Goal: Task Accomplishment & Management: Manage account settings

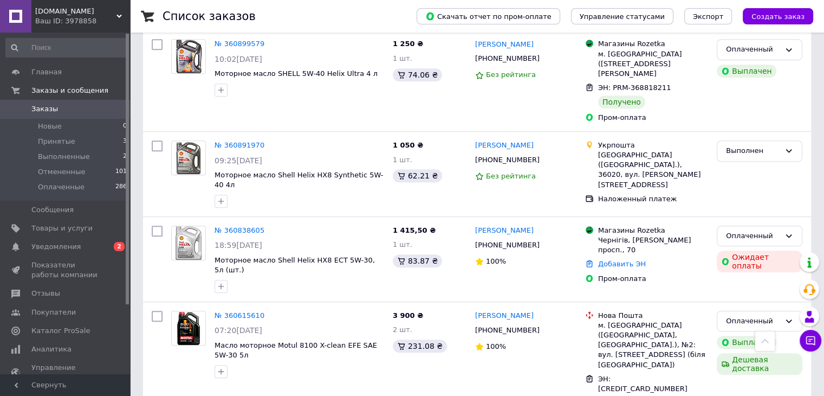
scroll to position [542, 0]
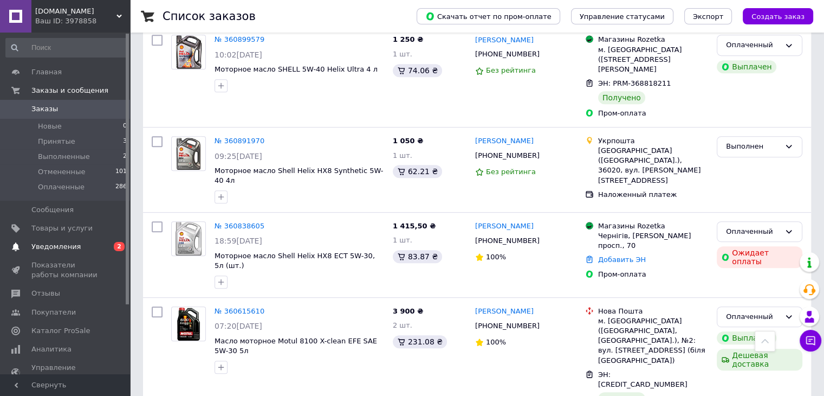
click at [77, 245] on span "Уведомления" at bounding box center [65, 247] width 69 height 10
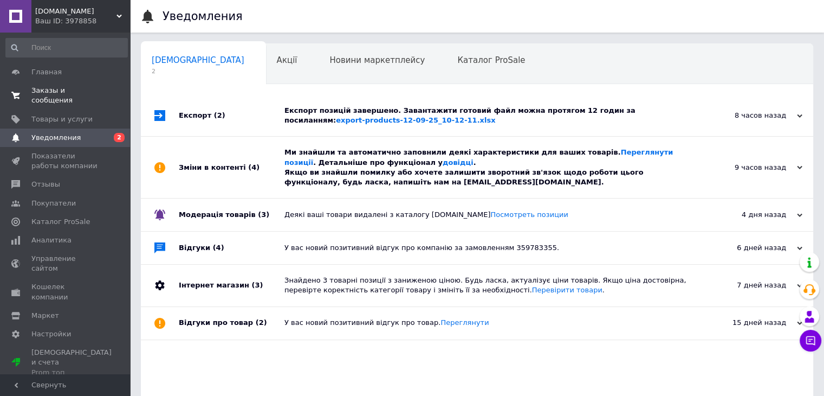
click at [61, 92] on span "Заказы и сообщения" at bounding box center [65, 96] width 69 height 20
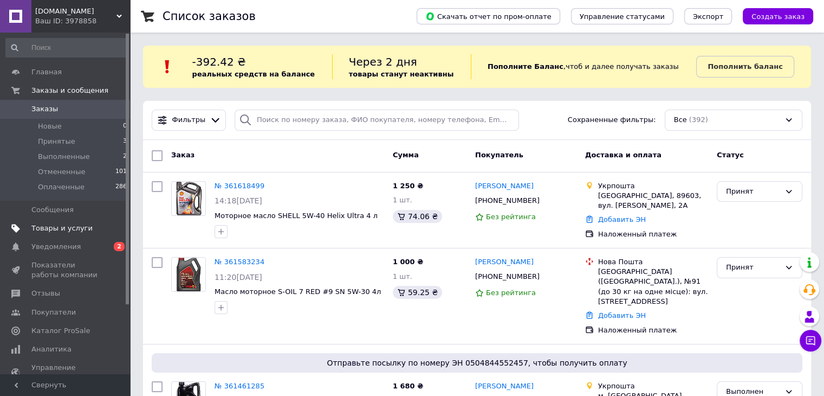
click at [82, 230] on span "Товары и услуги" at bounding box center [61, 228] width 61 height 10
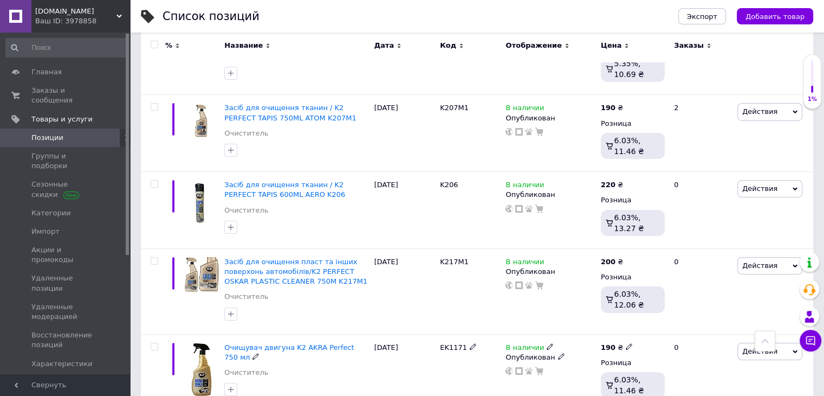
scroll to position [4172, 0]
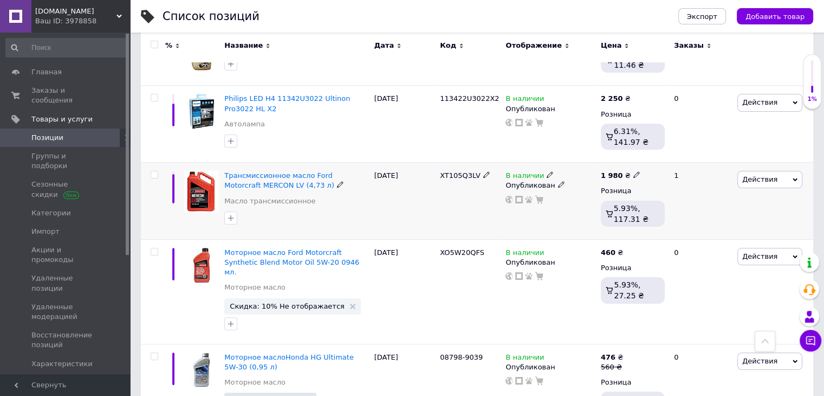
click at [762, 175] on span "Действия" at bounding box center [759, 179] width 35 height 8
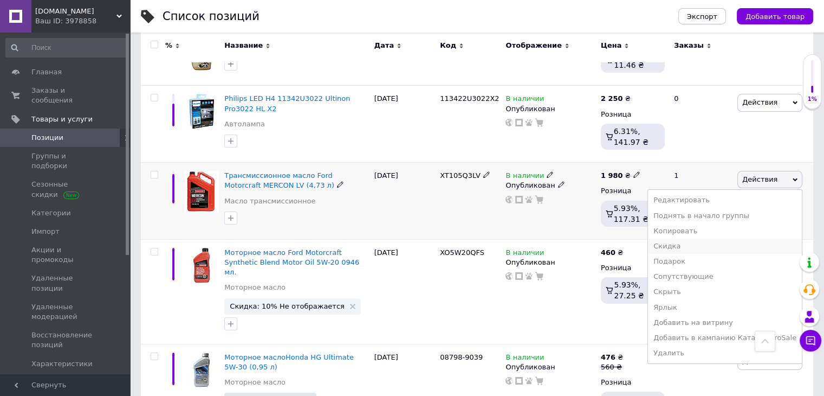
click at [691, 238] on li "Скидка" at bounding box center [725, 245] width 154 height 15
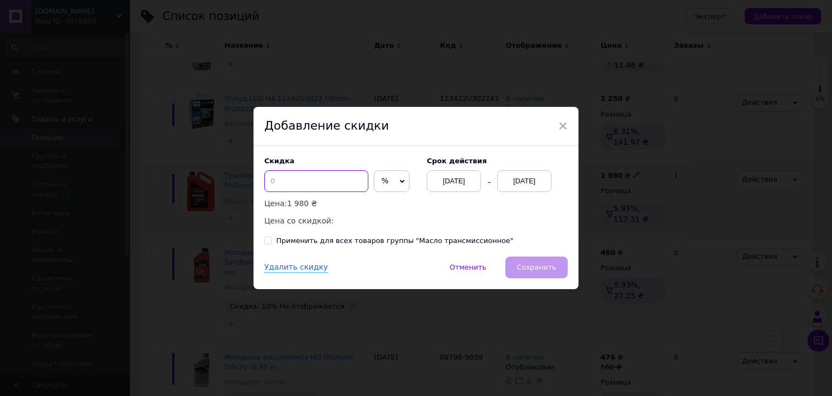
click at [306, 188] on input at bounding box center [316, 181] width 104 height 22
type input "1"
type input "5"
click at [509, 180] on div "[DATE]" at bounding box center [524, 181] width 54 height 22
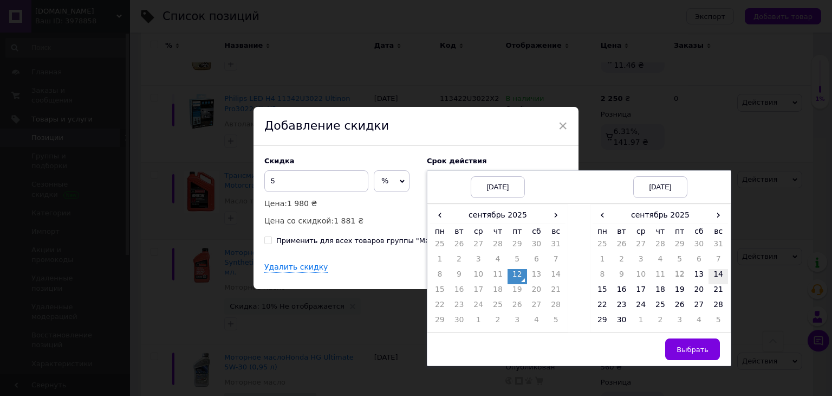
click at [711, 276] on td "14" at bounding box center [719, 276] width 20 height 15
click at [701, 351] on span "Выбрать" at bounding box center [693, 349] width 32 height 8
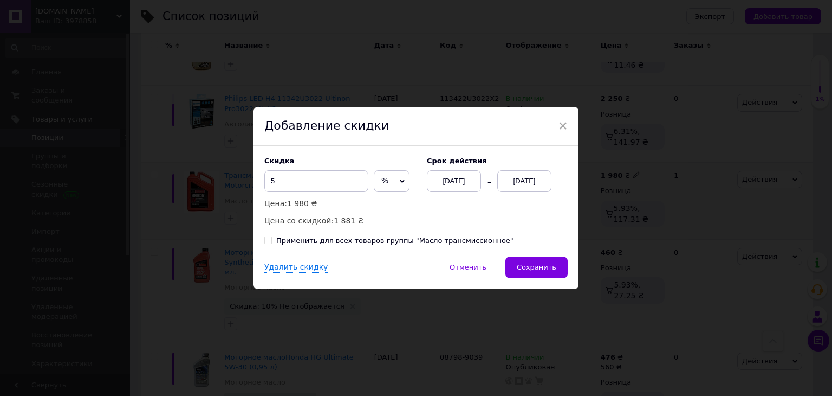
click at [520, 280] on div "Удалить скидку   Отменить   Сохранить" at bounding box center [416, 272] width 325 height 33
click at [530, 263] on span "Сохранить" at bounding box center [537, 267] width 40 height 8
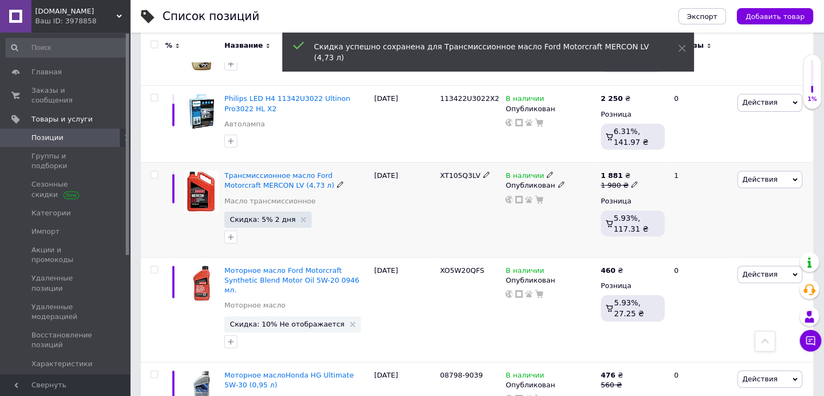
click at [546, 171] on div "В наличии" at bounding box center [530, 176] width 48 height 10
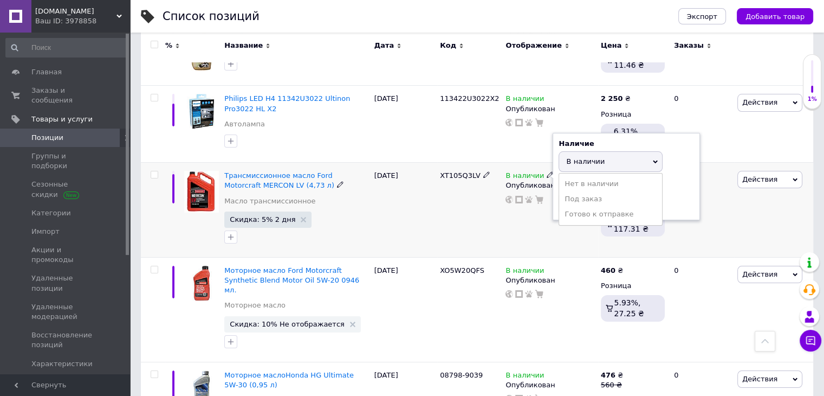
click at [590, 157] on span "В наличии" at bounding box center [585, 161] width 38 height 8
click at [576, 192] on input at bounding box center [600, 203] width 82 height 22
type input "1"
click at [443, 176] on div "XT105Q3LV" at bounding box center [470, 210] width 66 height 95
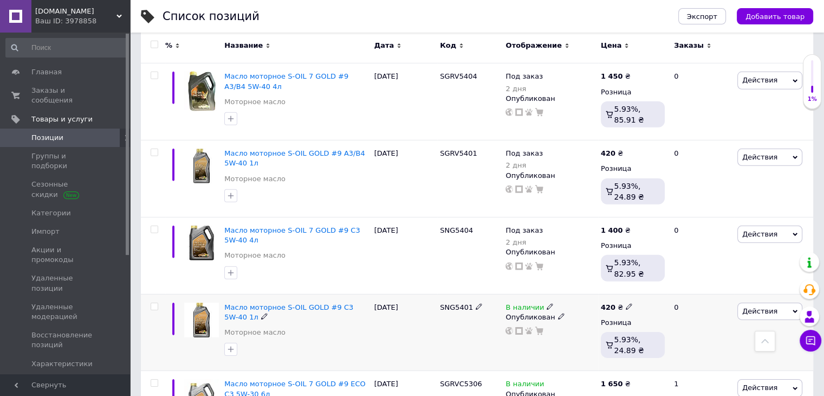
scroll to position [7740, 0]
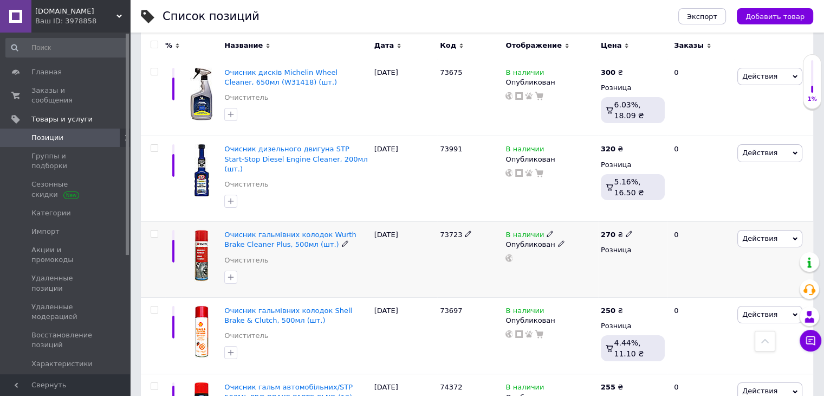
scroll to position [7940, 0]
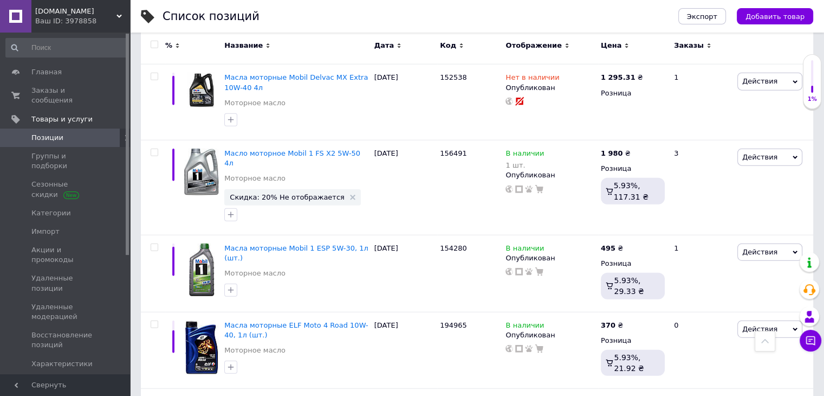
scroll to position [6601, 0]
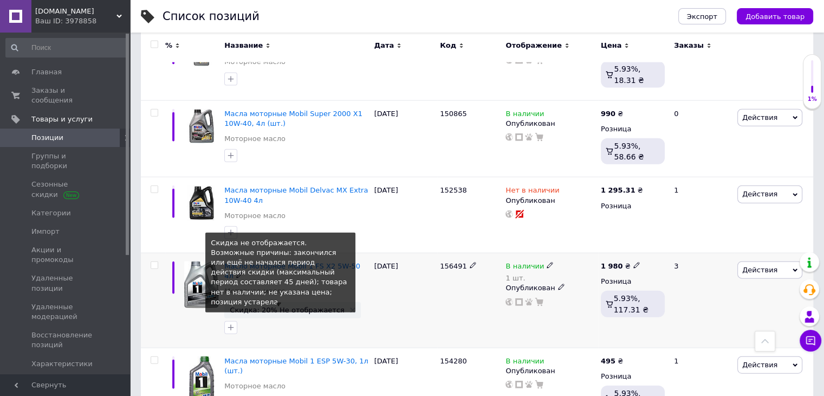
click at [290, 306] on span "Скидка: 20% Не отображается" at bounding box center [287, 309] width 115 height 7
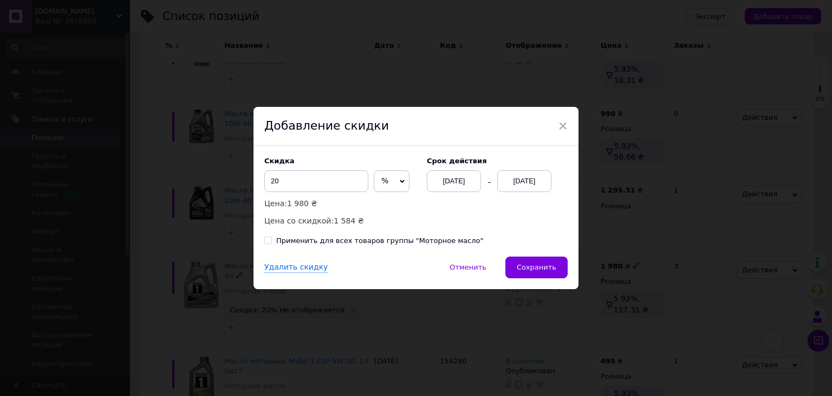
click at [525, 186] on div "[DATE]" at bounding box center [524, 181] width 54 height 22
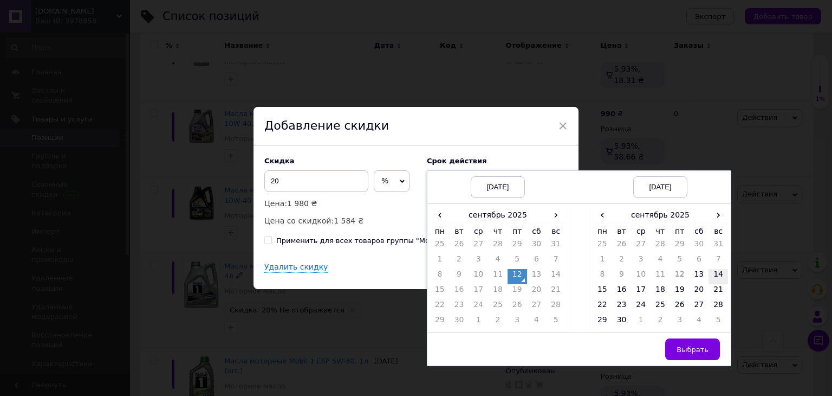
click at [722, 273] on td "14" at bounding box center [719, 276] width 20 height 15
click at [705, 345] on span "Выбрать" at bounding box center [693, 349] width 32 height 8
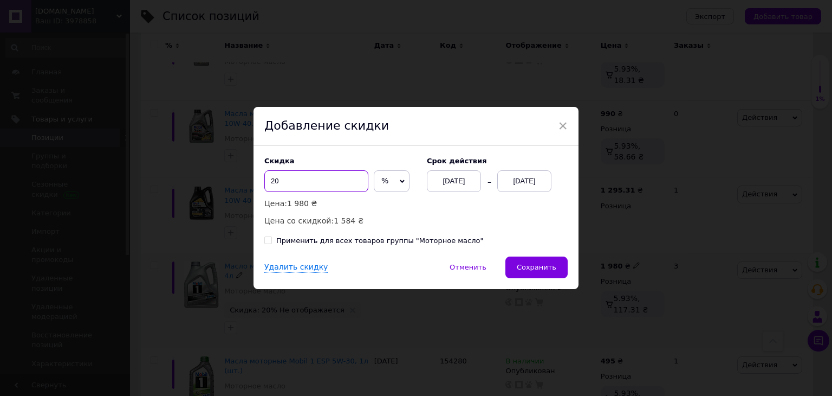
click at [300, 182] on input "20" at bounding box center [316, 181] width 104 height 22
type input "2"
type input "19"
click at [532, 269] on span "Сохранить" at bounding box center [537, 267] width 40 height 8
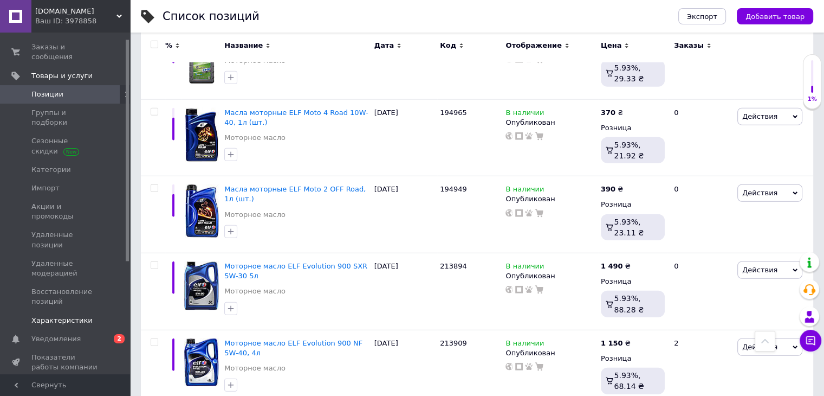
scroll to position [0, 0]
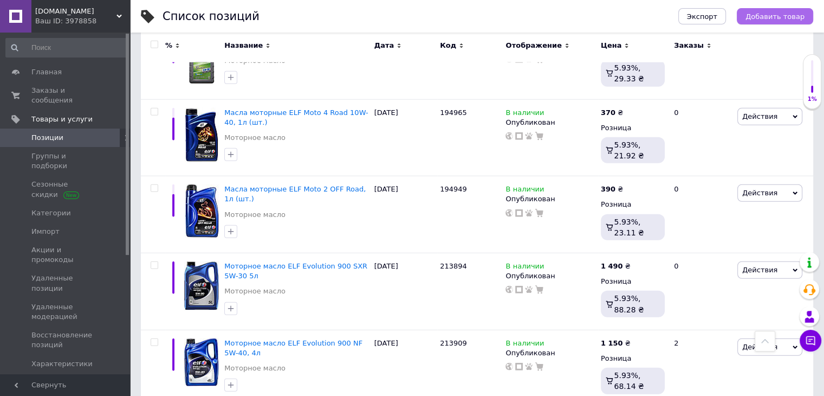
click at [780, 18] on span "Добавить товар" at bounding box center [775, 16] width 59 height 8
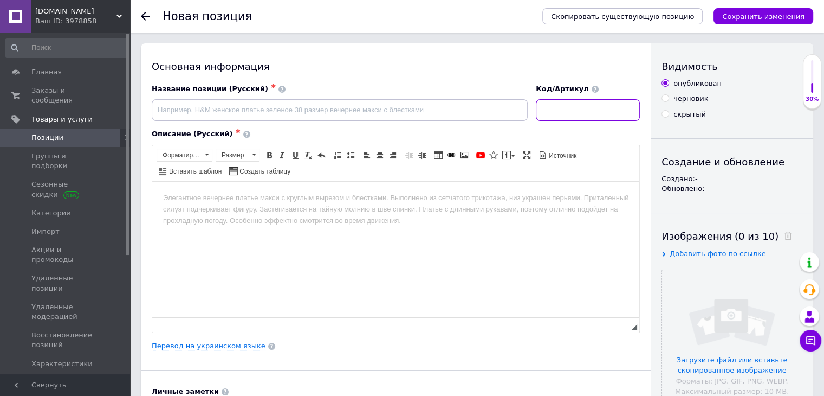
click at [609, 102] on input at bounding box center [588, 110] width 104 height 22
paste input "104091"
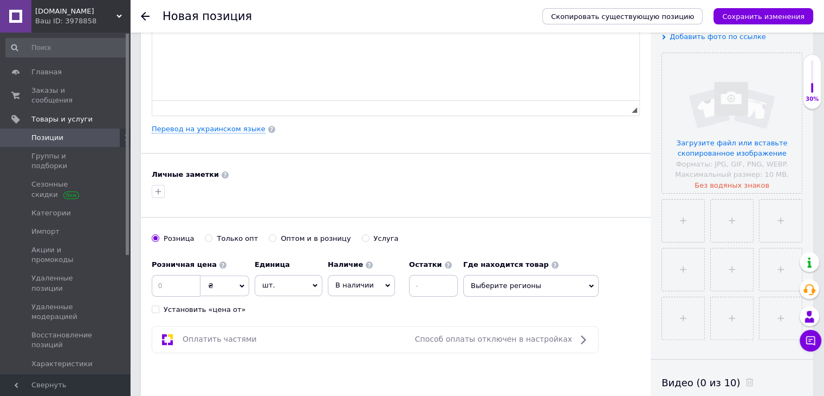
scroll to position [488, 0]
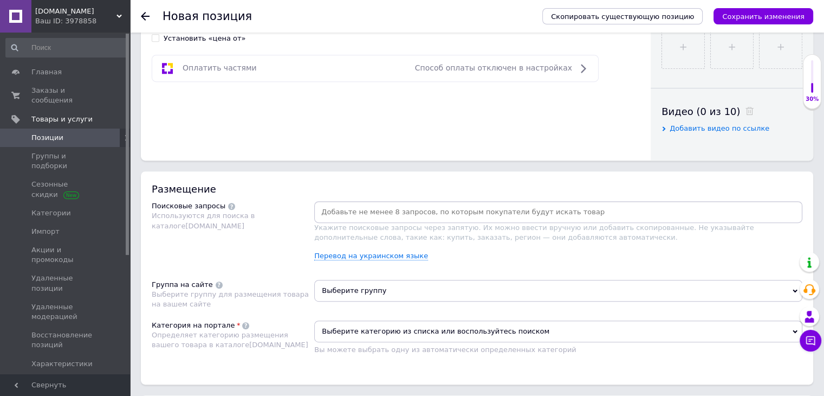
type input "104091"
click at [485, 213] on input at bounding box center [558, 212] width 484 height 16
paste input "104091"
type input "104091"
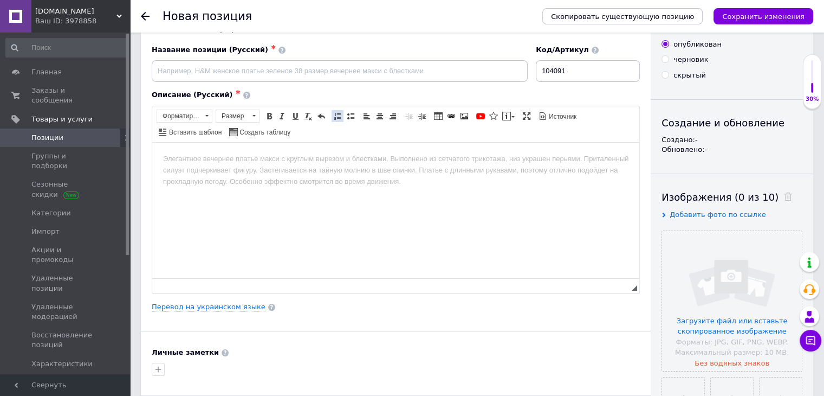
scroll to position [0, 0]
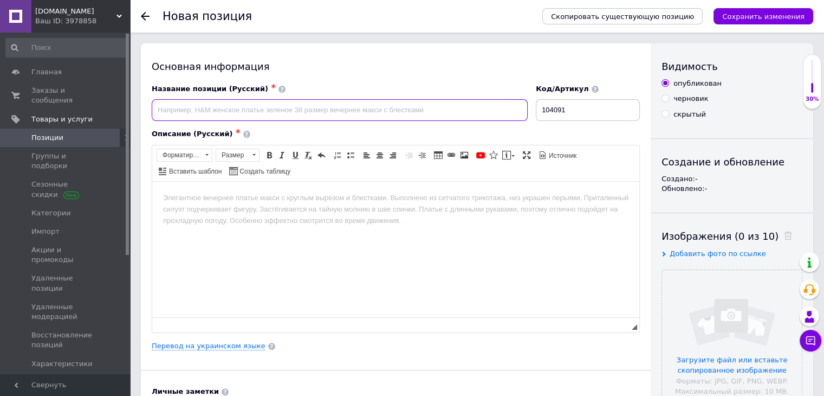
click at [302, 118] on input at bounding box center [340, 110] width 376 height 22
paste input "Масло моторное 7100 4T SAE 10W40 1л"
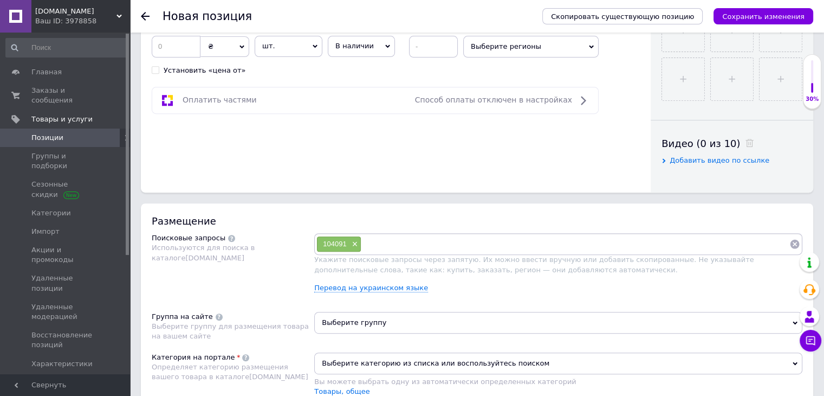
scroll to position [488, 0]
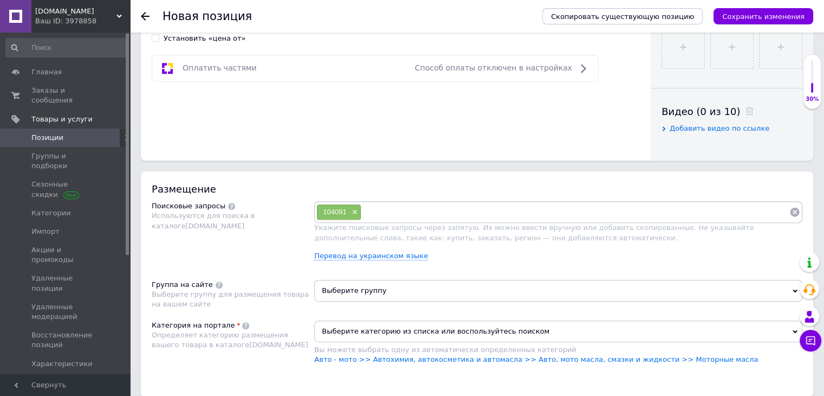
type input "Масло моторное 7100 4T SAE 10W40 1л"
click at [425, 209] on input at bounding box center [575, 212] width 428 height 16
paste input "Масло моторное 7100 4T SAE 10W40 1л"
type input "Масло моторное 7100 4T SAE 10W40 1л"
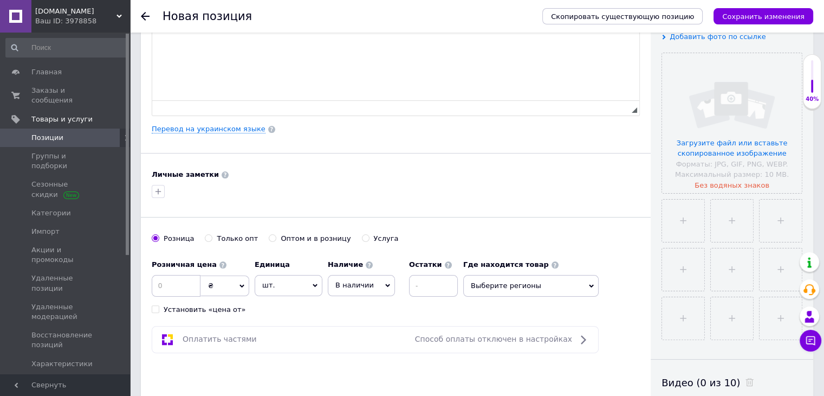
scroll to position [0, 0]
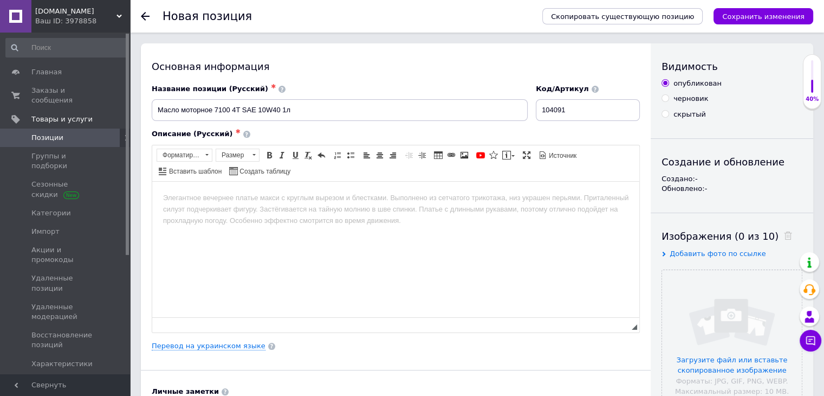
click at [339, 205] on html at bounding box center [395, 197] width 487 height 33
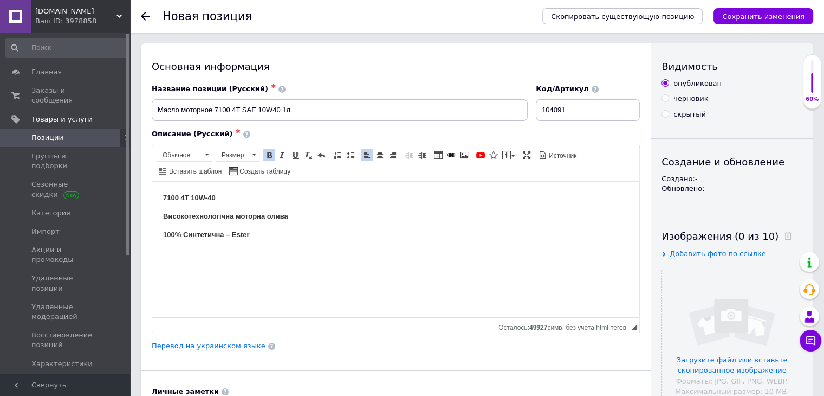
click at [301, 239] on p "100% Синтетична – Ester" at bounding box center [395, 234] width 465 height 11
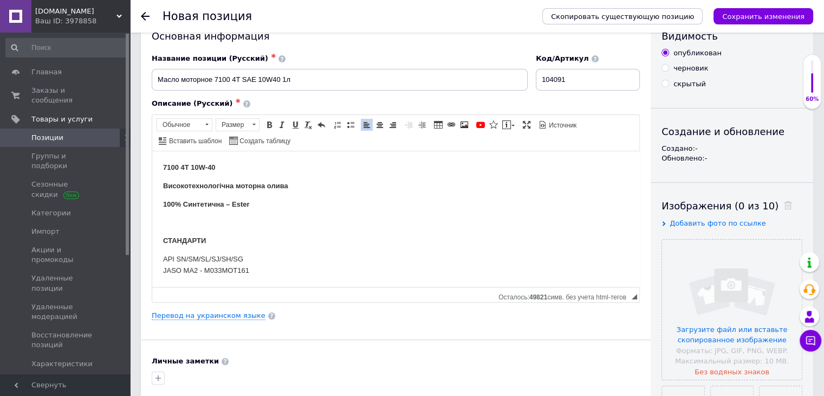
scroll to position [54, 0]
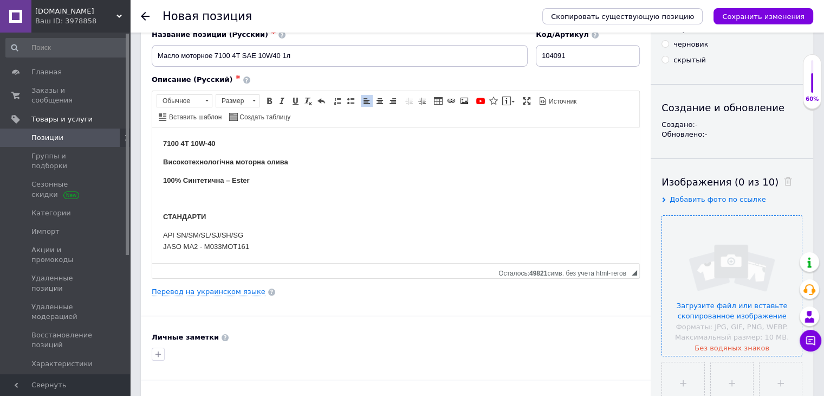
click at [797, 310] on input "file" at bounding box center [732, 286] width 140 height 140
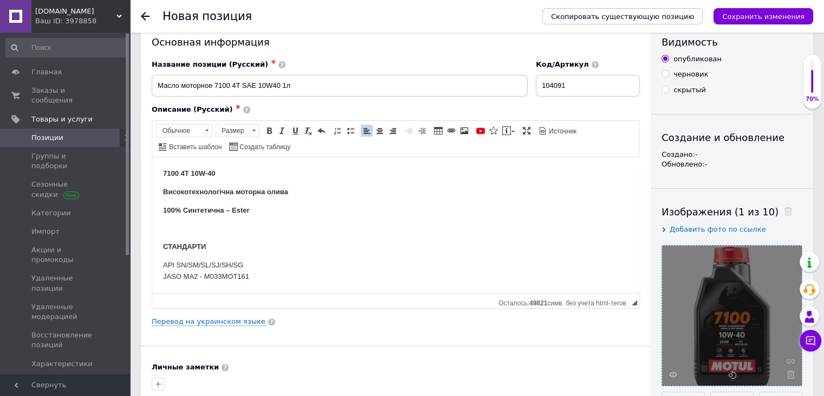
scroll to position [0, 0]
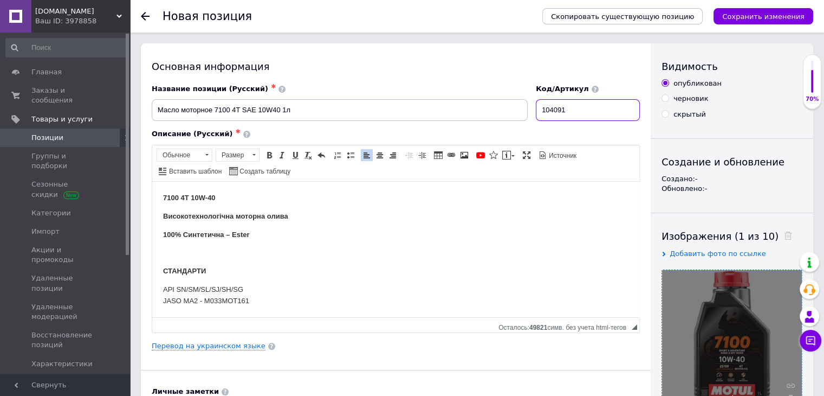
drag, startPoint x: 584, startPoint y: 115, endPoint x: 511, endPoint y: 117, distance: 73.2
click at [511, 117] on div "Название позиции (Русский) ✱ Масло моторное 7100 4T SAE 10W40 1л Код/Артикул 10…" at bounding box center [396, 102] width 496 height 45
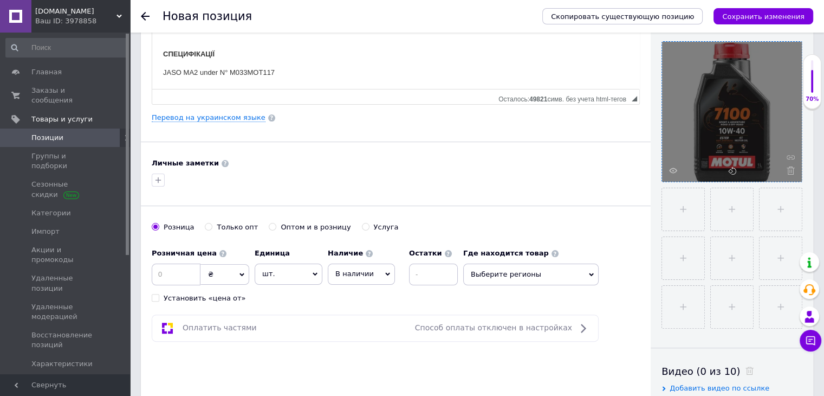
scroll to position [325, 0]
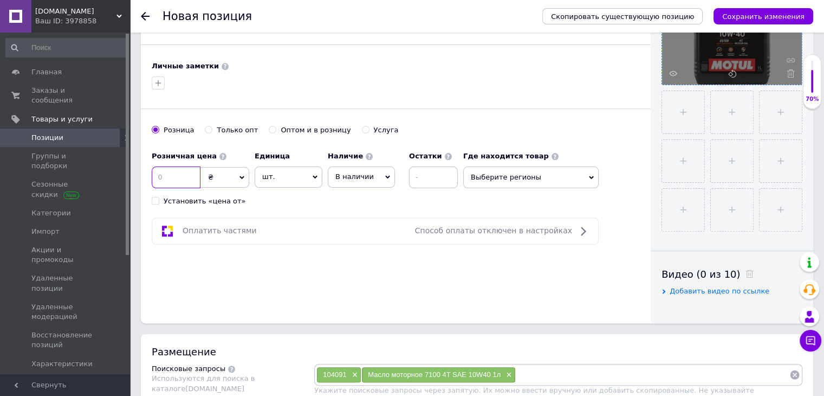
click at [169, 179] on input at bounding box center [176, 177] width 49 height 22
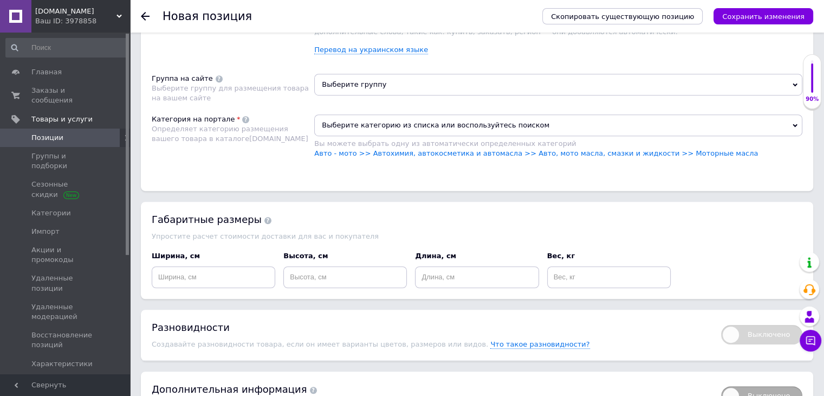
scroll to position [650, 0]
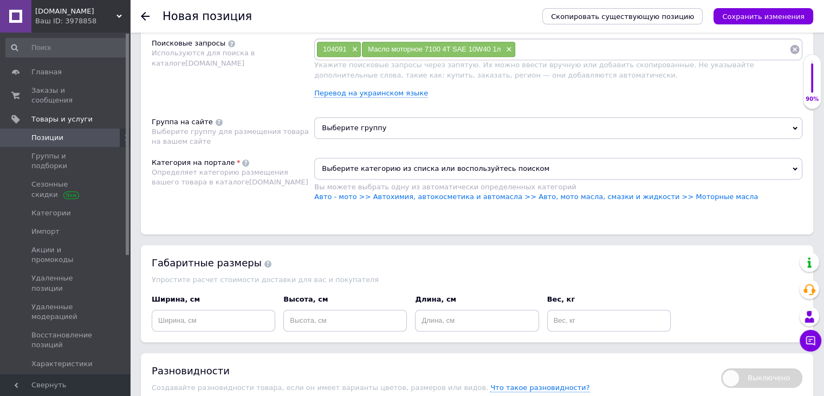
type input "650"
click at [410, 120] on span "Выберите группу" at bounding box center [558, 128] width 488 height 22
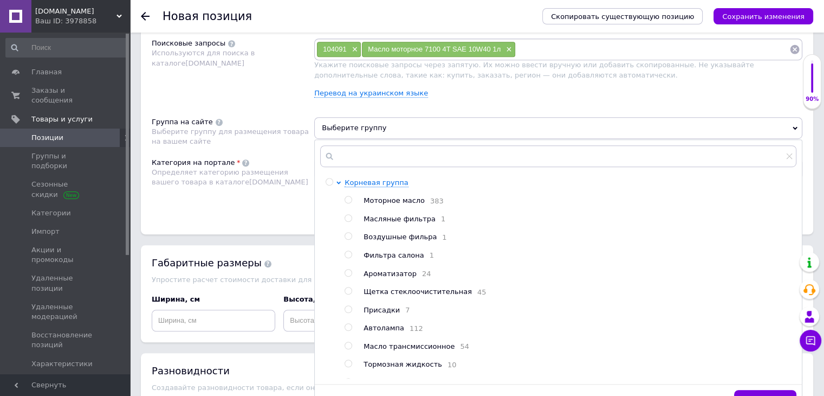
click at [377, 201] on span "Моторное масло" at bounding box center [394, 200] width 61 height 8
radio input "true"
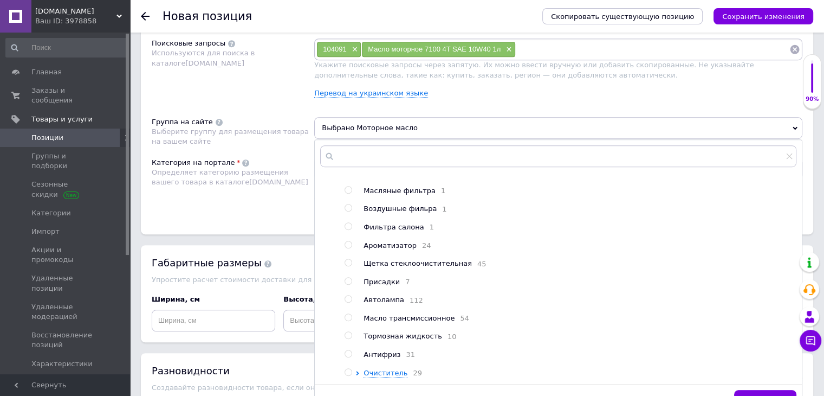
scroll to position [54, 0]
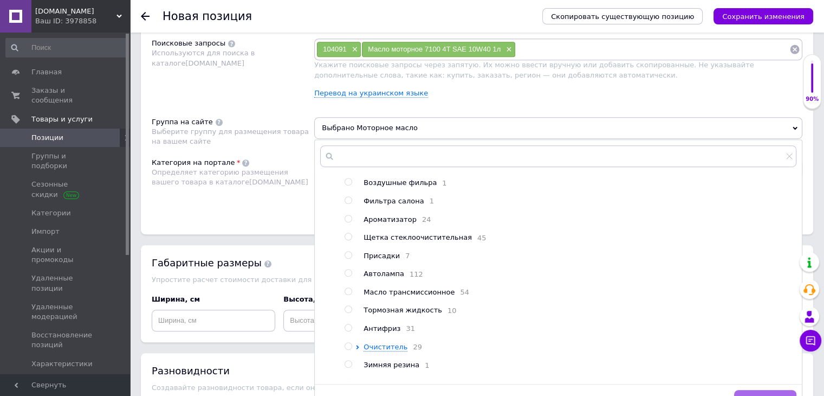
click at [766, 387] on div "Сохранить" at bounding box center [558, 400] width 487 height 33
click at [576, 367] on ul "Моторное масло 383 Масляные фильтра 1 Воздушные фильра 1 Фильтра салона 1 Арома…" at bounding box center [570, 273] width 451 height 265
click at [766, 392] on button "Сохранить" at bounding box center [765, 401] width 62 height 22
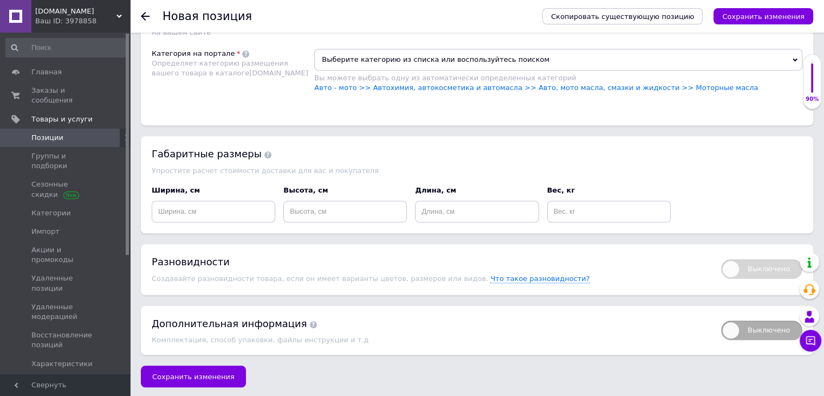
scroll to position [762, 0]
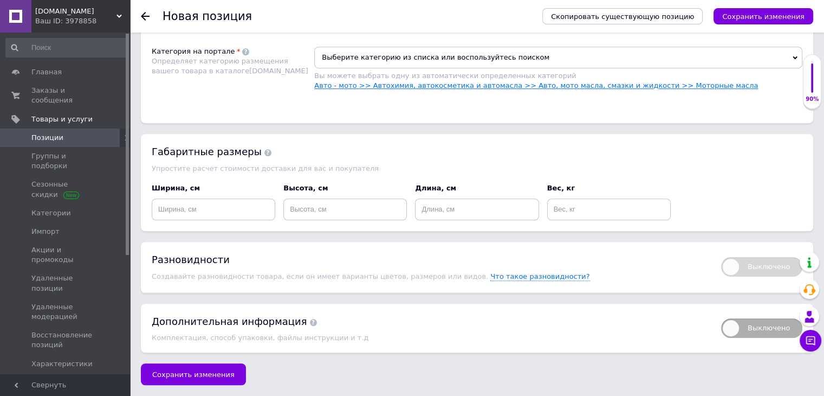
click at [437, 86] on link "Авто - мото >> Автохимия, автокосметика и автомасла >> Авто, мото масла, смазки…" at bounding box center [536, 85] width 444 height 8
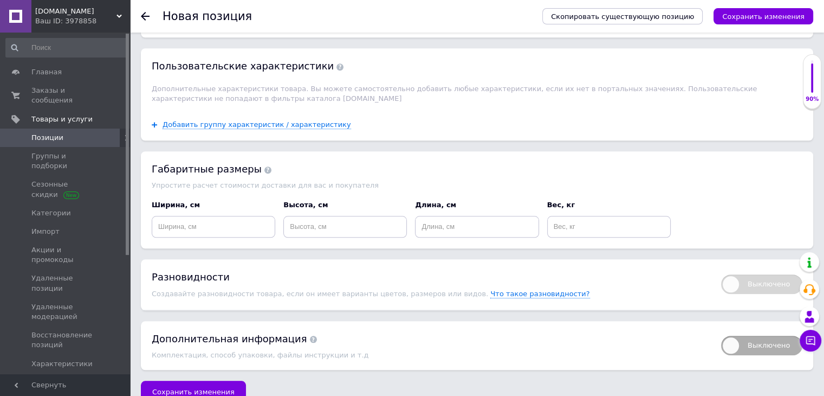
scroll to position [901, 0]
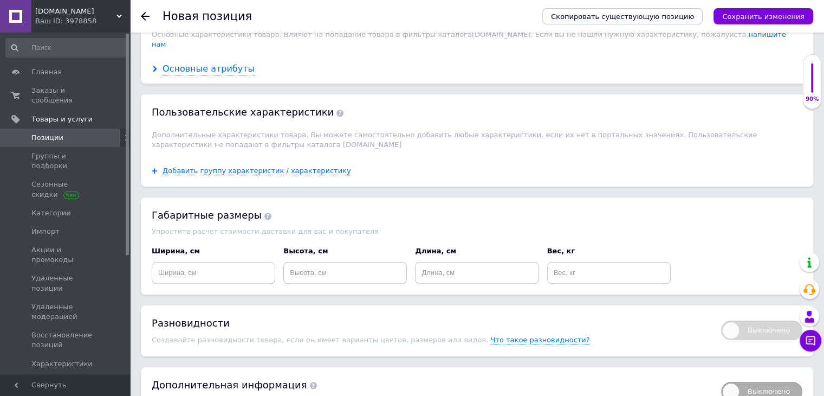
click at [211, 63] on div "Основные атрибуты" at bounding box center [209, 69] width 92 height 12
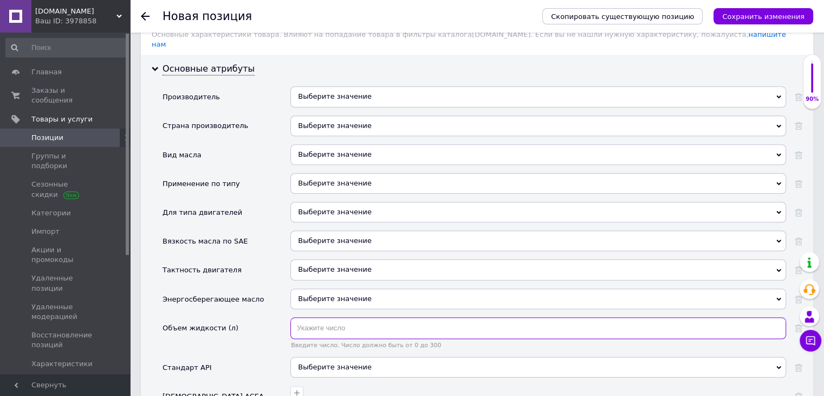
click at [353, 317] on input "text" at bounding box center [538, 328] width 496 height 22
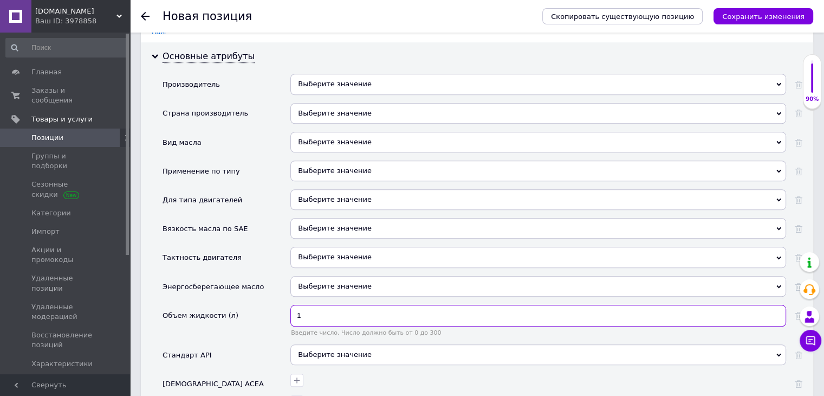
scroll to position [847, 0]
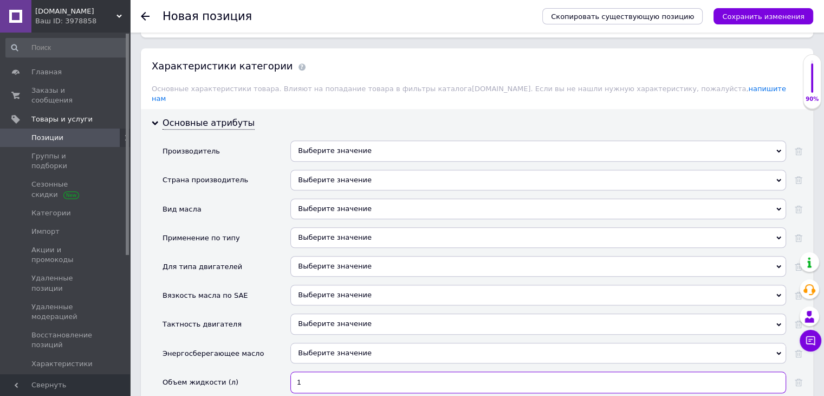
type input "1"
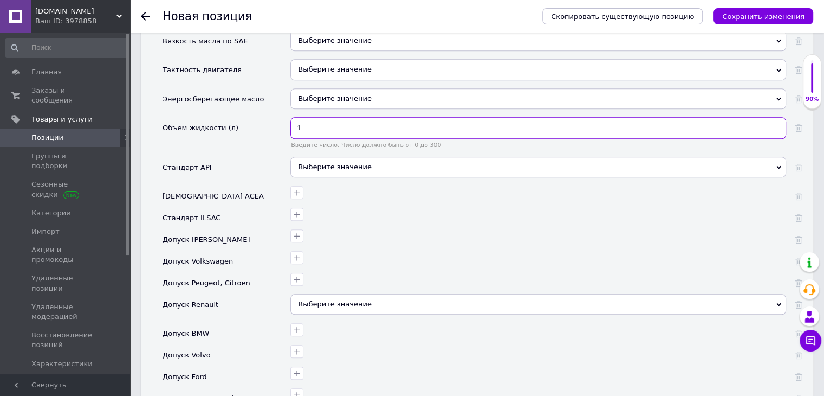
scroll to position [1118, 0]
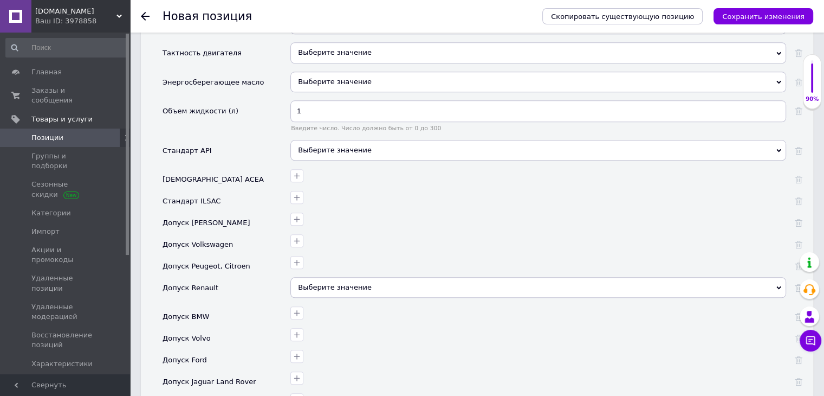
click at [299, 169] on div at bounding box center [296, 175] width 13 height 13
click at [301, 169] on button "button" at bounding box center [296, 175] width 13 height 13
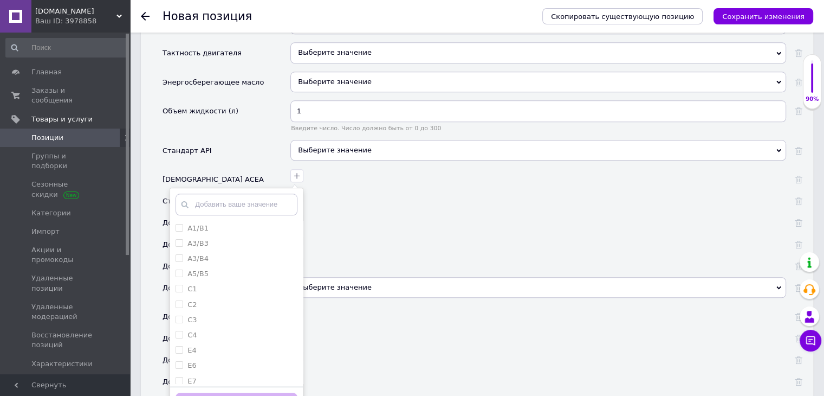
click at [303, 167] on div "A1/B1 A3/B3 A3/B4 A5/B5 C1 C2 C3 C4 E4 E6 E7 E9 C3-08 C4-08 A3-04 B4-04 dexos2 …" at bounding box center [537, 174] width 498 height 16
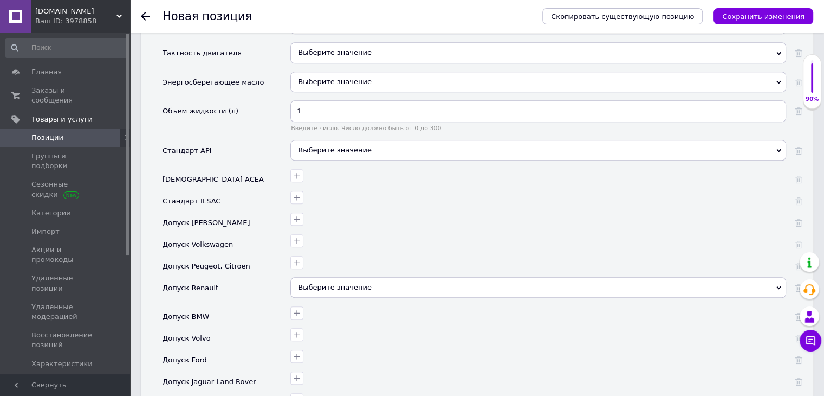
click at [342, 140] on div "Выберите значение" at bounding box center [538, 150] width 496 height 21
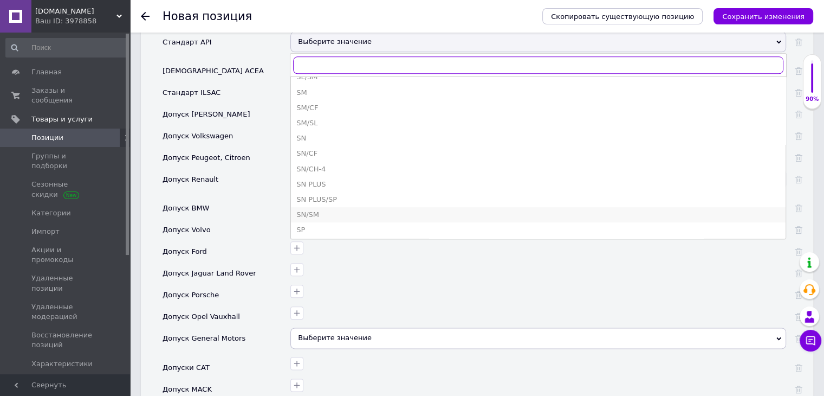
scroll to position [704, 0]
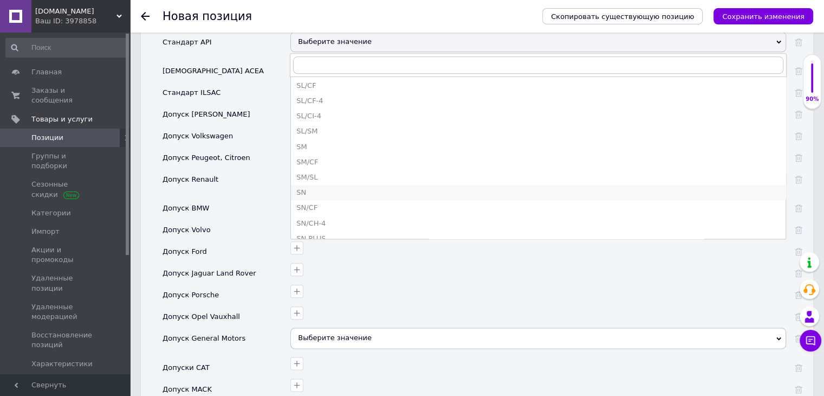
click at [350, 187] on div "SN" at bounding box center [538, 192] width 484 height 10
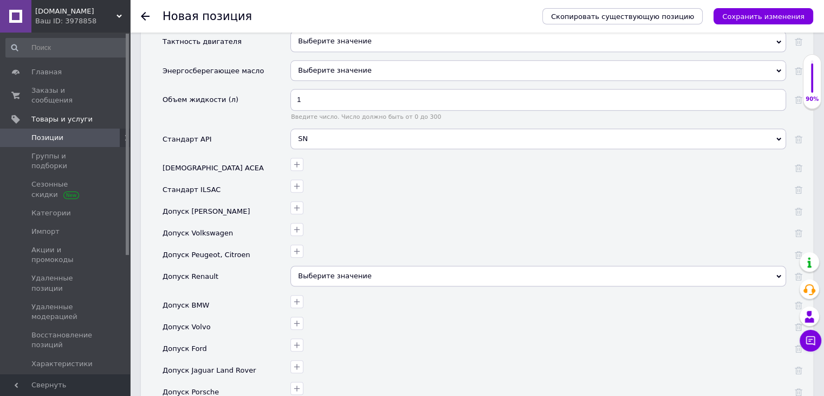
scroll to position [1064, 0]
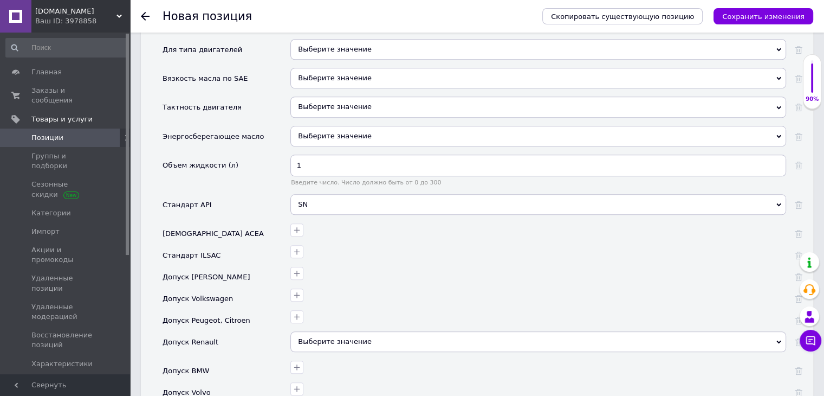
click at [374, 195] on div "SN" at bounding box center [538, 204] width 496 height 21
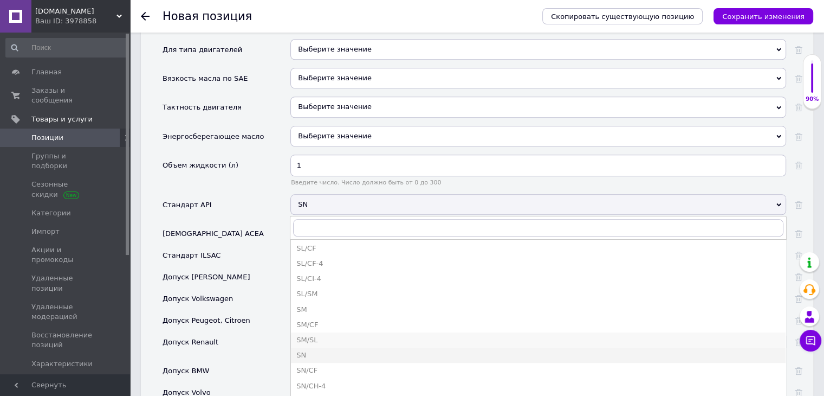
click at [365, 335] on div "SM/SL" at bounding box center [538, 340] width 484 height 10
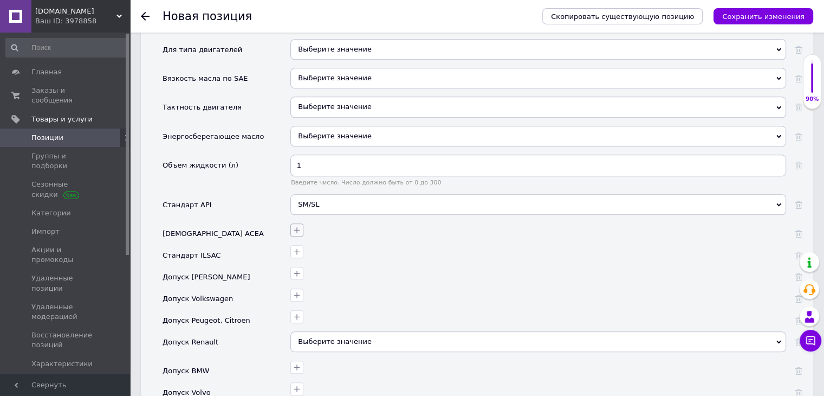
click at [294, 225] on icon "button" at bounding box center [297, 229] width 9 height 9
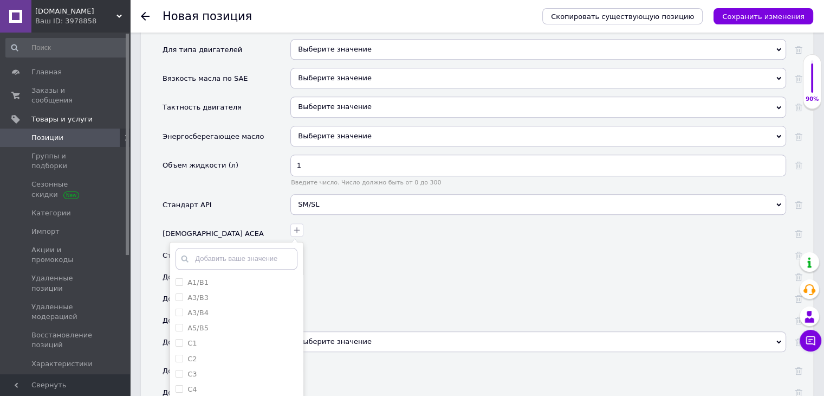
drag, startPoint x: 386, startPoint y: 245, endPoint x: 374, endPoint y: 215, distance: 32.8
click at [386, 244] on div at bounding box center [538, 255] width 496 height 22
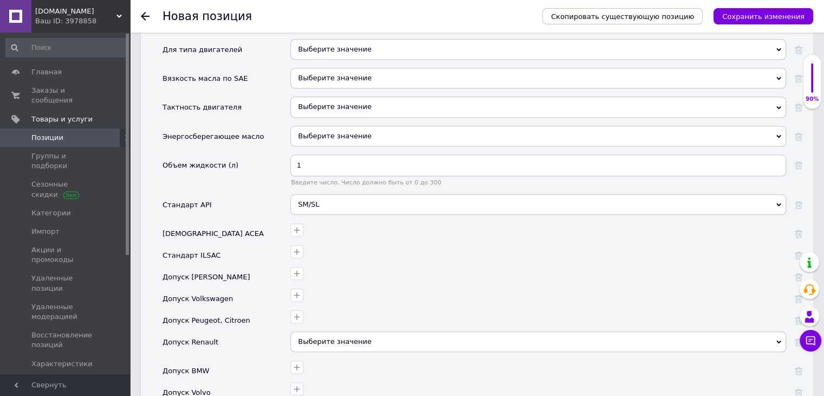
click at [691, 194] on div "SM/SL" at bounding box center [538, 204] width 496 height 21
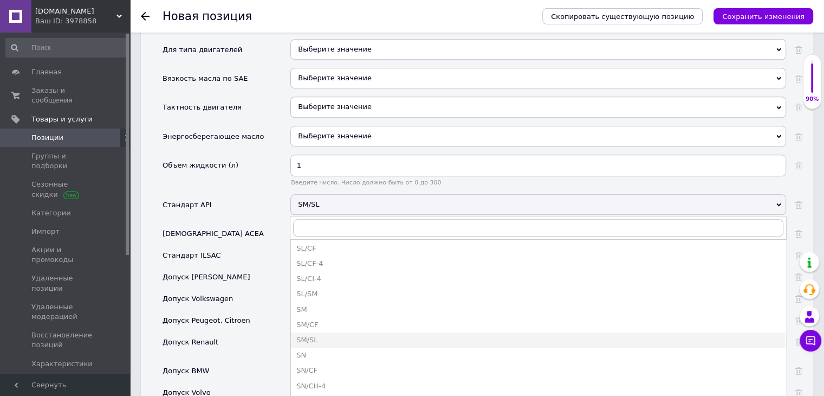
click at [327, 194] on div "SM/SL" at bounding box center [538, 204] width 496 height 21
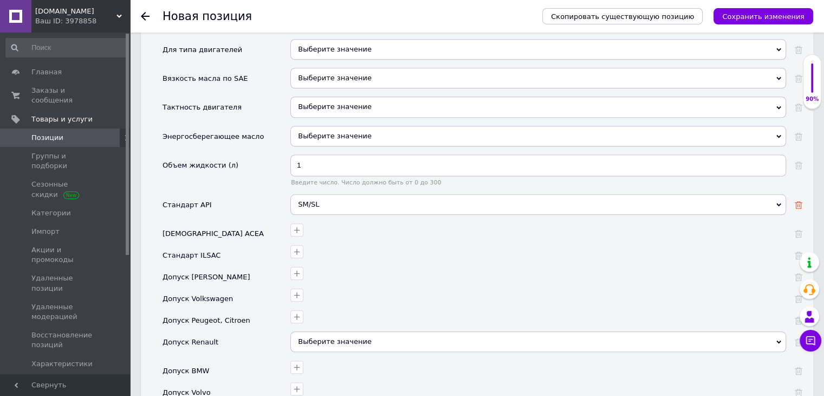
click at [798, 201] on use at bounding box center [799, 205] width 8 height 8
click at [763, 14] on icon "Сохранить изменения" at bounding box center [763, 16] width 82 height 8
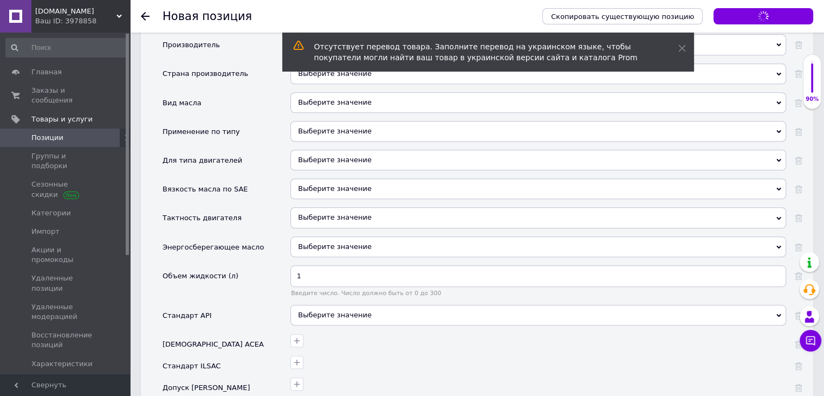
scroll to position [847, 0]
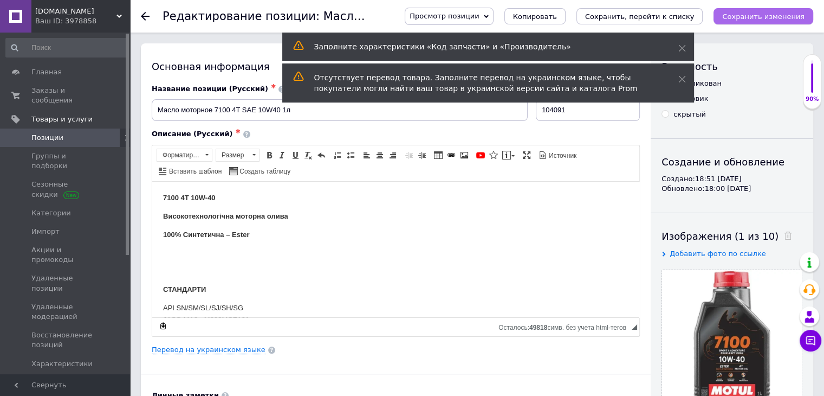
click at [754, 14] on icon "Сохранить изменения" at bounding box center [763, 16] width 82 height 8
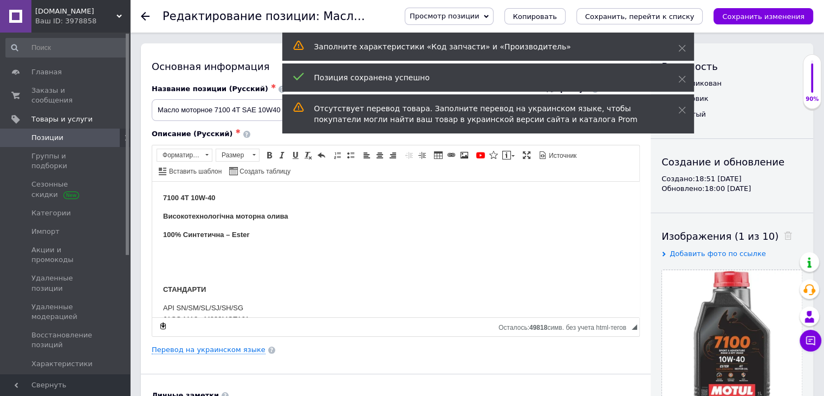
click at [41, 133] on span "Позиции" at bounding box center [47, 138] width 32 height 10
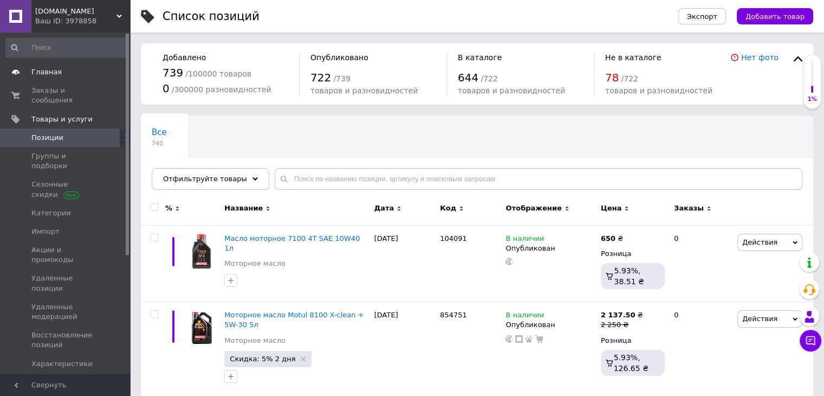
click at [35, 72] on span "Главная" at bounding box center [46, 72] width 30 height 10
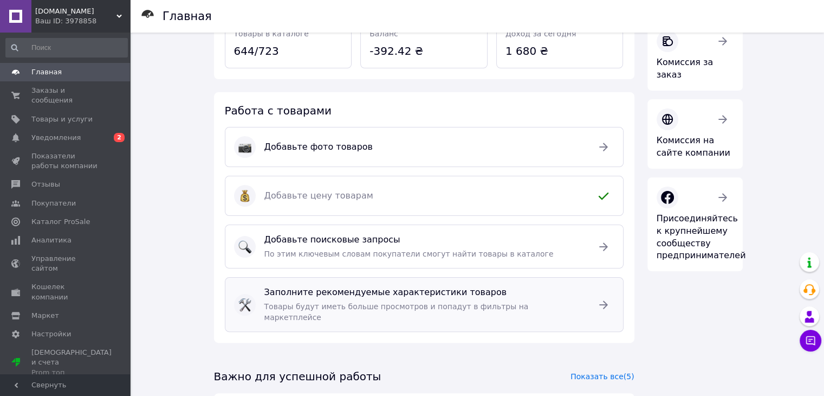
scroll to position [235, 0]
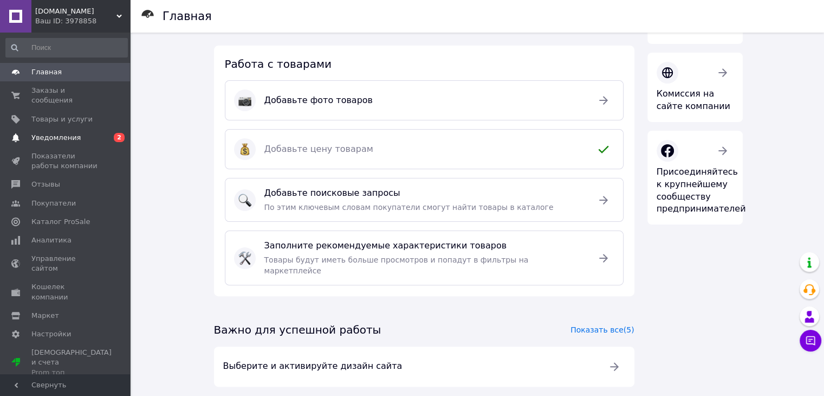
click at [73, 133] on span "Уведомления" at bounding box center [55, 138] width 49 height 10
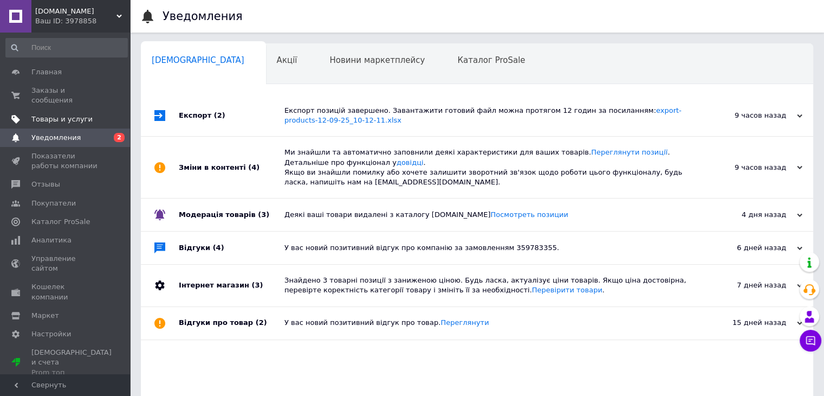
click at [67, 114] on span "Товары и услуги" at bounding box center [61, 119] width 61 height 10
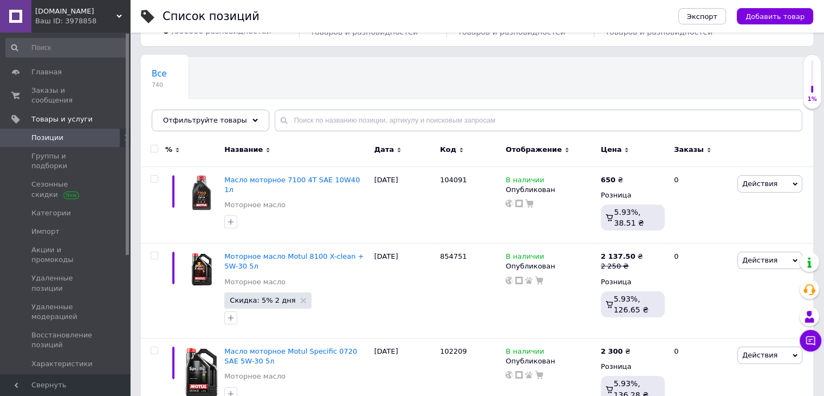
scroll to position [108, 0]
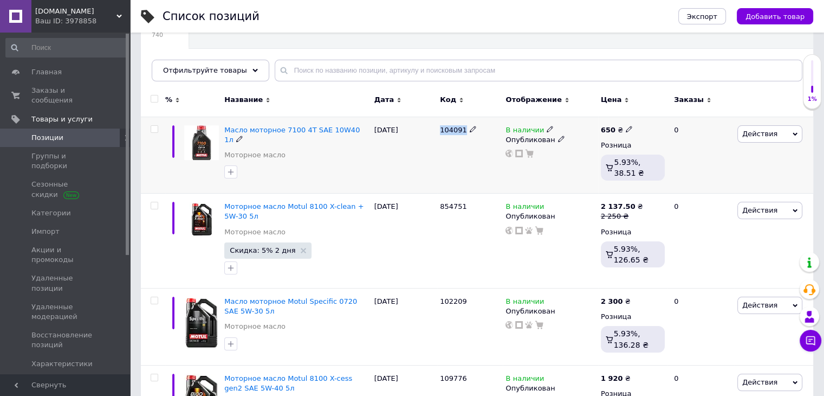
drag, startPoint x: 437, startPoint y: 130, endPoint x: 490, endPoint y: 137, distance: 53.6
click at [490, 137] on div "104091" at bounding box center [470, 154] width 66 height 77
copy div "104091"
click at [627, 128] on icon at bounding box center [629, 129] width 7 height 7
drag, startPoint x: 665, startPoint y: 114, endPoint x: 638, endPoint y: 110, distance: 27.4
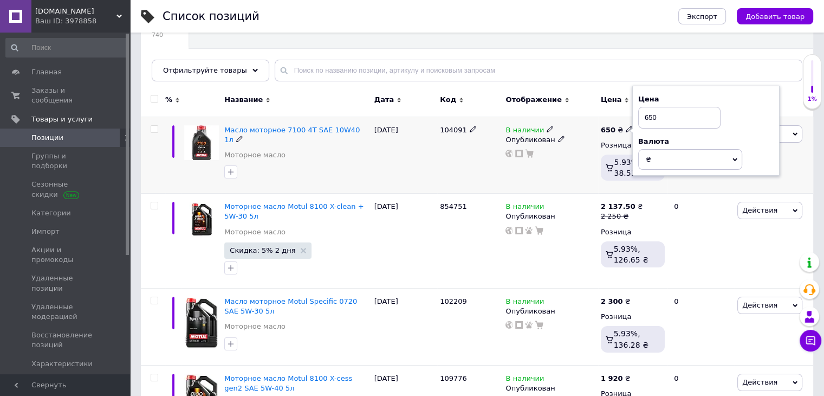
click at [638, 111] on input "650" at bounding box center [679, 118] width 82 height 22
type input "790"
click at [378, 172] on div "[DATE]" at bounding box center [405, 154] width 66 height 77
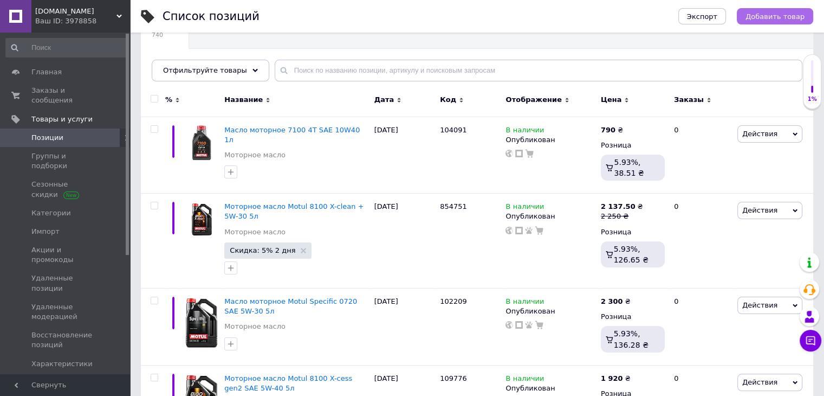
click at [780, 22] on button "Добавить товар" at bounding box center [775, 16] width 76 height 16
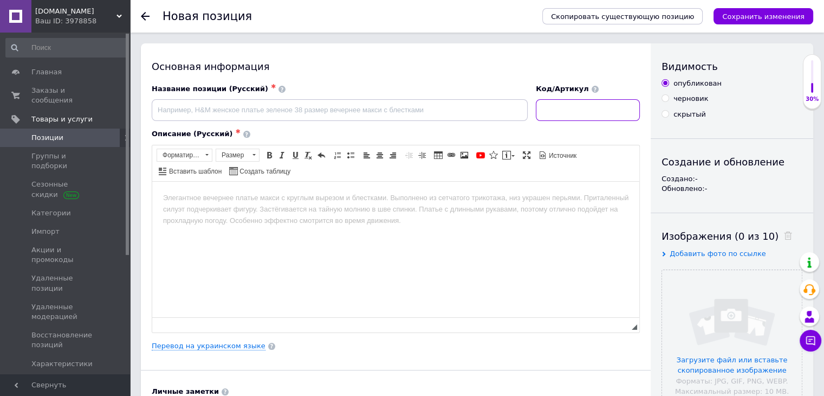
click at [582, 105] on input at bounding box center [588, 110] width 104 height 22
paste input "104091"
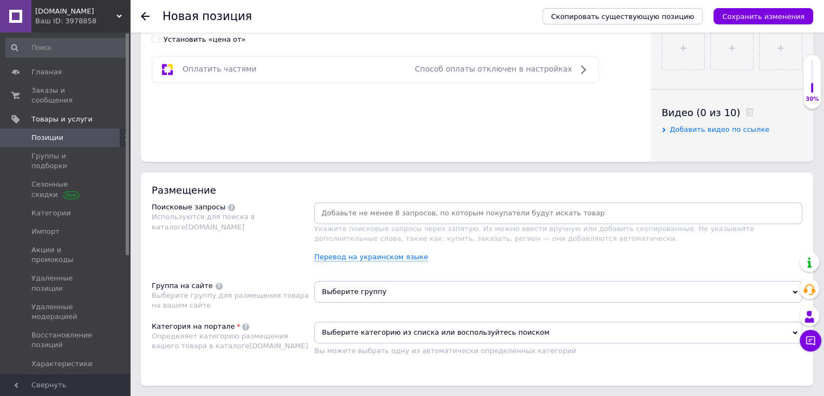
scroll to position [542, 0]
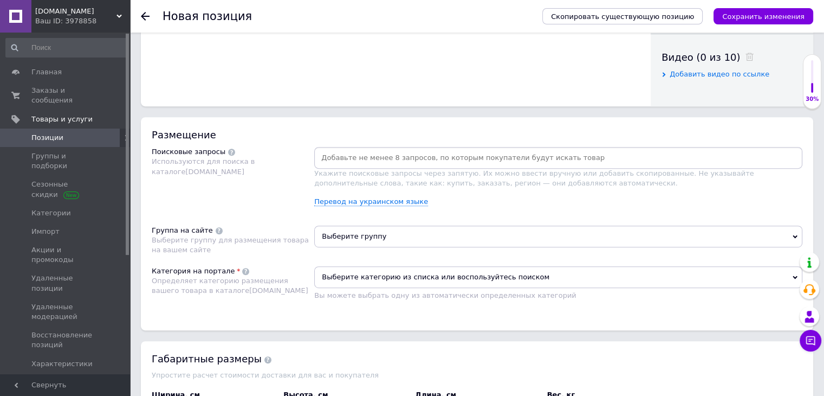
type input "104091"
click at [446, 153] on input at bounding box center [558, 158] width 484 height 16
paste input "104091"
type input "104091"
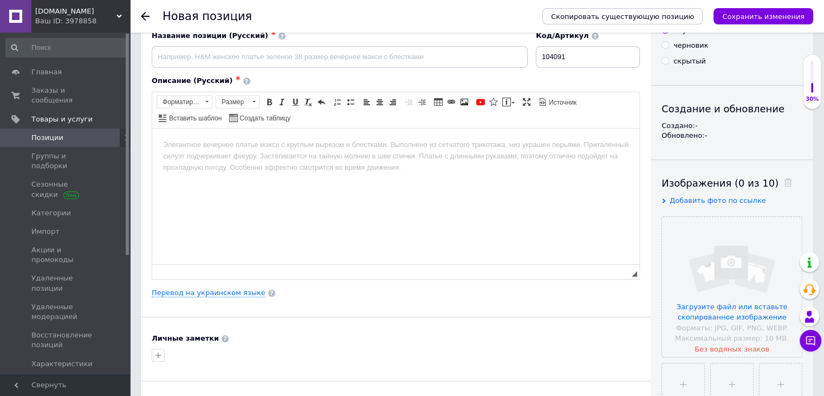
scroll to position [0, 0]
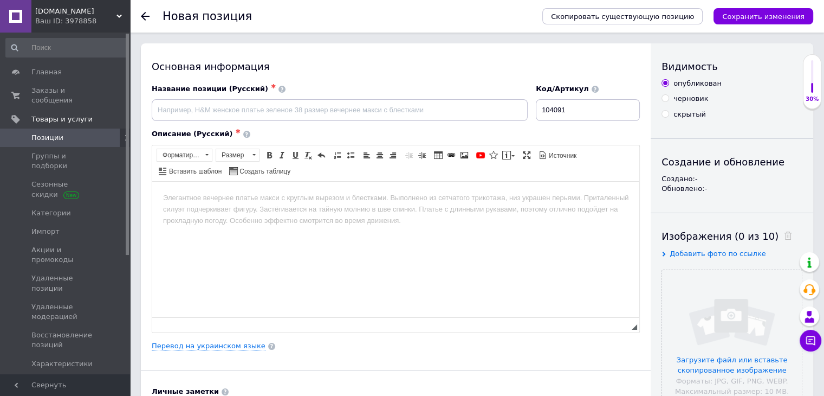
drag, startPoint x: 291, startPoint y: 182, endPoint x: 276, endPoint y: 193, distance: 19.0
click at [291, 182] on html at bounding box center [395, 197] width 487 height 33
click at [276, 193] on body "Визуальный текстовый редактор, A563DD9F-35C6-4E7E-86FB-9053B2CF20D7" at bounding box center [395, 197] width 465 height 11
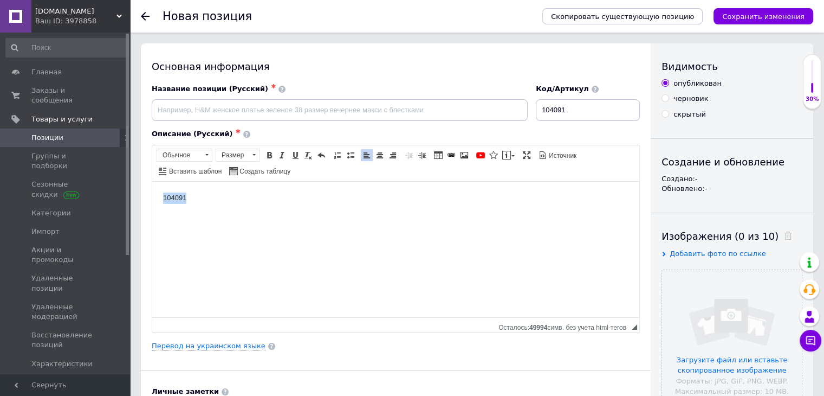
drag, startPoint x: 225, startPoint y: 200, endPoint x: 163, endPoint y: 200, distance: 61.8
click at [163, 200] on p "104091" at bounding box center [395, 197] width 465 height 11
click at [52, 74] on span "Главная" at bounding box center [46, 72] width 30 height 10
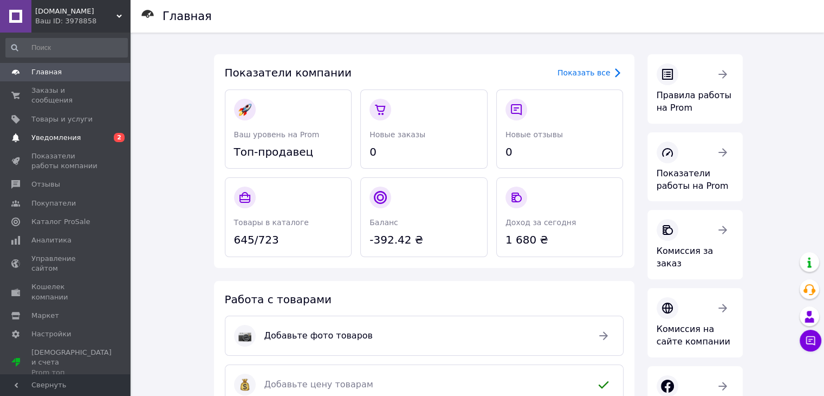
click at [48, 128] on link "Уведомления 0 2" at bounding box center [66, 137] width 133 height 18
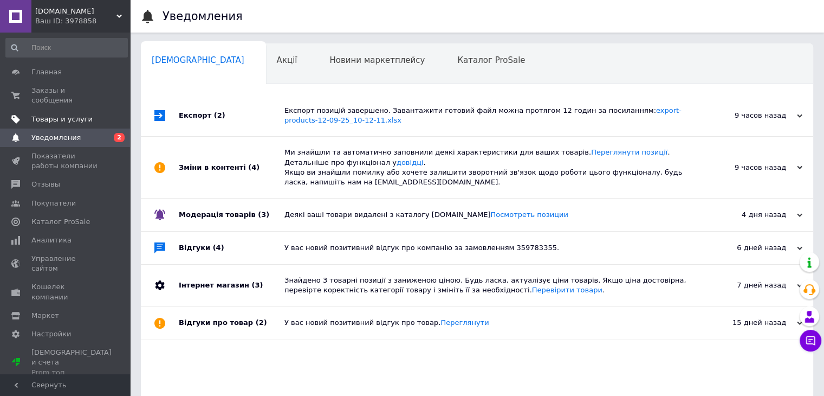
click at [76, 114] on span "Товары и услуги" at bounding box center [61, 119] width 61 height 10
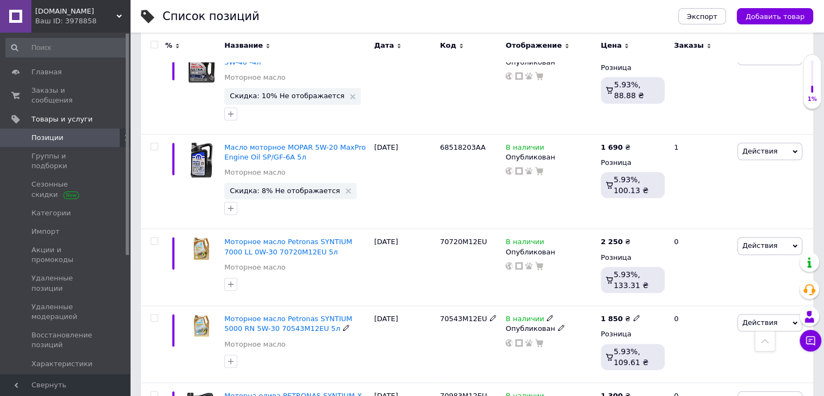
scroll to position [1138, 0]
